Goal: Task Accomplishment & Management: Manage account settings

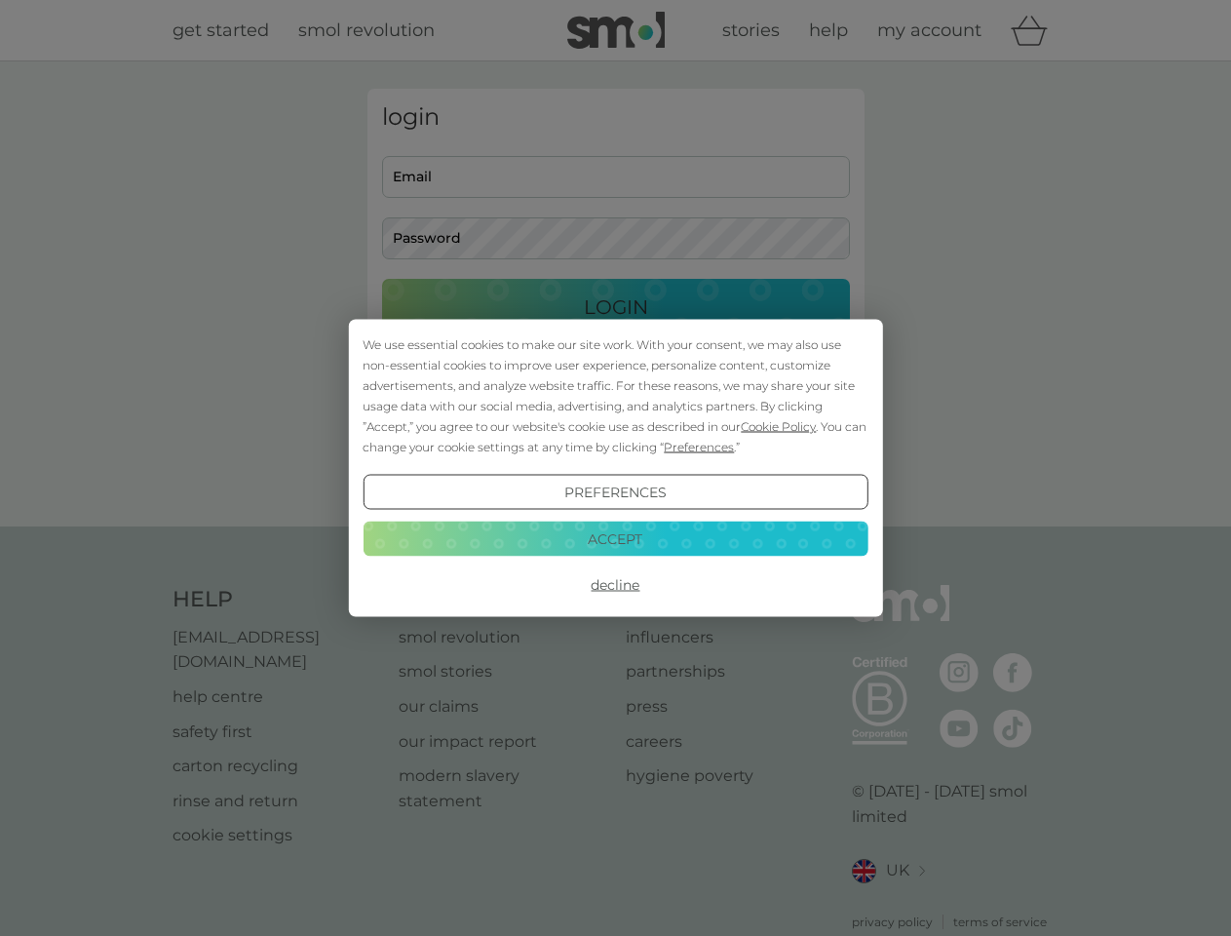
click at [779, 426] on span "Cookie Policy" at bounding box center [778, 426] width 75 height 15
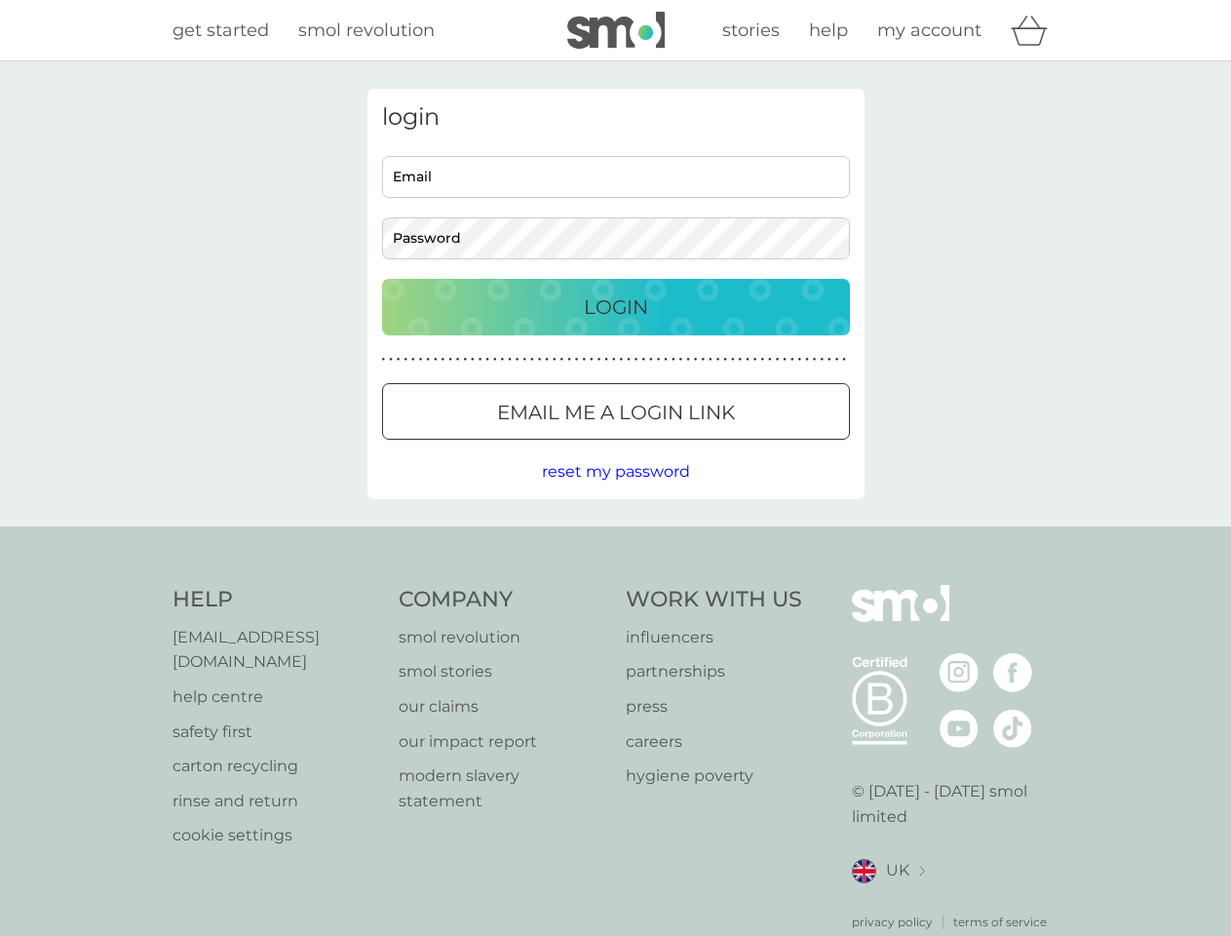
click at [697, 446] on div "login Email Password Login ● ● ● ● ● ● ● ● ● ● ● ● ● ● ● ● ● ● ● ● ● ● ● ● ● ● …" at bounding box center [615, 294] width 497 height 410
click at [615, 492] on div "login Email Password Login ● ● ● ● ● ● ● ● ● ● ● ● ● ● ● ● ● ● ● ● ● ● ● ● ● ● …" at bounding box center [615, 294] width 497 height 410
click at [615, 585] on div "Help [EMAIL_ADDRESS][DOMAIN_NAME] help centre safety first carton recycling rin…" at bounding box center [615, 758] width 887 height 346
click at [615, 538] on div "Help [EMAIL_ADDRESS][DOMAIN_NAME] help centre safety first carton recycling rin…" at bounding box center [615, 757] width 1231 height 463
